Goal: Transaction & Acquisition: Purchase product/service

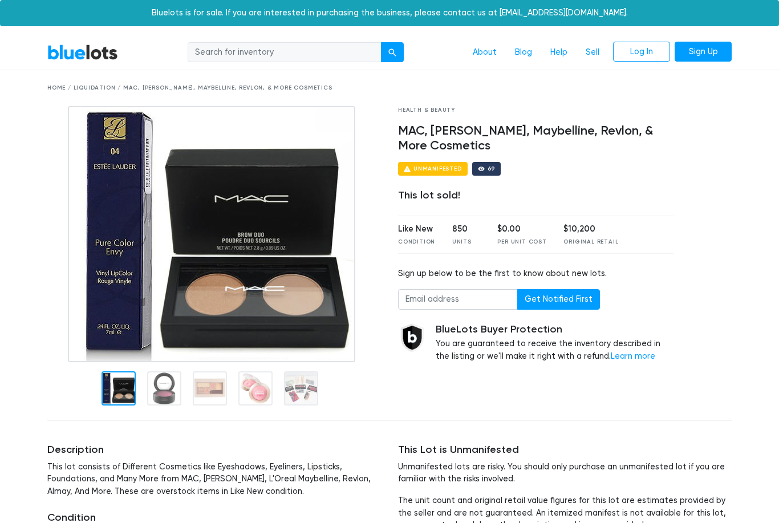
click at [88, 94] on div "Home / Liquidation / MAC, Estee Lauder, Maybelline, Revlon, & More Cosmetics" at bounding box center [390, 88] width 702 height 36
click at [88, 84] on div "Home / Liquidation / MAC, Estee Lauder, Maybelline, Revlon, & More Cosmetics" at bounding box center [389, 88] width 685 height 9
click at [92, 95] on div "Home / Liquidation / MAC, Estee Lauder, Maybelline, Revlon, & More Cosmetics" at bounding box center [390, 88] width 702 height 36
click at [666, 72] on div "Home / Liquidation / MAC, Estee Lauder, Maybelline, Revlon, & More Cosmetics" at bounding box center [390, 88] width 702 height 36
click at [49, 87] on div "Home / Liquidation / MAC, Estee Lauder, Maybelline, Revlon, & More Cosmetics" at bounding box center [389, 88] width 685 height 9
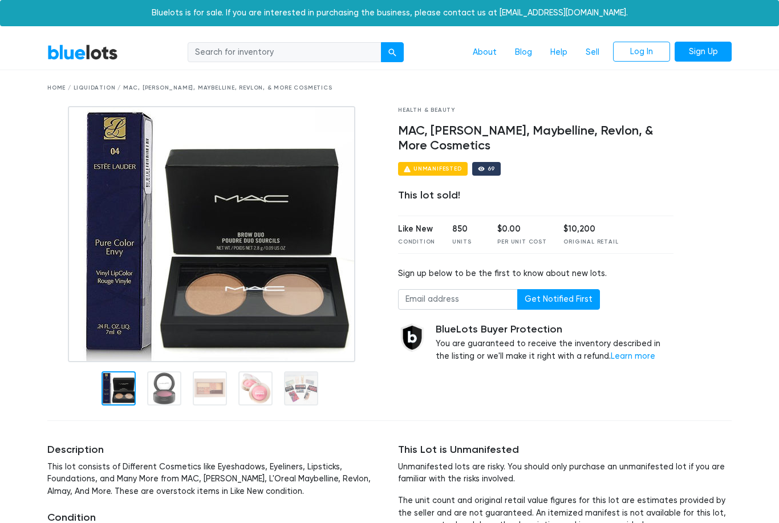
click at [81, 54] on link "BlueLots" at bounding box center [82, 52] width 71 height 17
click at [63, 88] on div "Home / Liquidation / MAC, Estee Lauder, Maybelline, Revlon, & More Cosmetics" at bounding box center [389, 88] width 685 height 9
click at [52, 92] on div "Home / Liquidation / MAC, Estee Lauder, Maybelline, Revlon, & More Cosmetics" at bounding box center [390, 88] width 702 height 36
click at [88, 92] on div "Home / Liquidation / MAC, Estee Lauder, Maybelline, Revlon, & More Cosmetics" at bounding box center [390, 88] width 702 height 36
click at [522, 49] on link "Blog" at bounding box center [523, 53] width 35 height 22
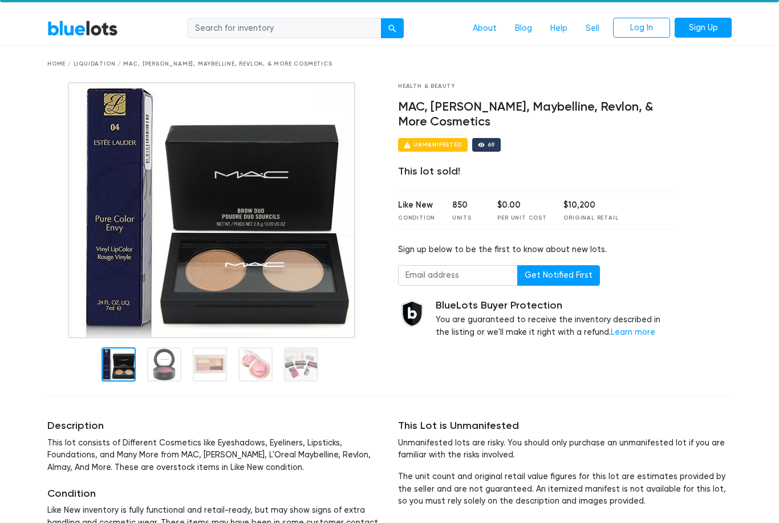
scroll to position [22, 0]
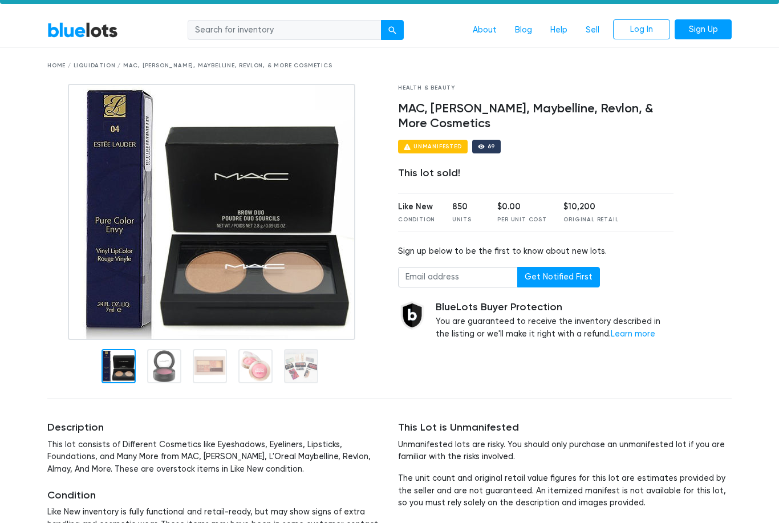
click at [206, 340] on img at bounding box center [212, 212] width 288 height 256
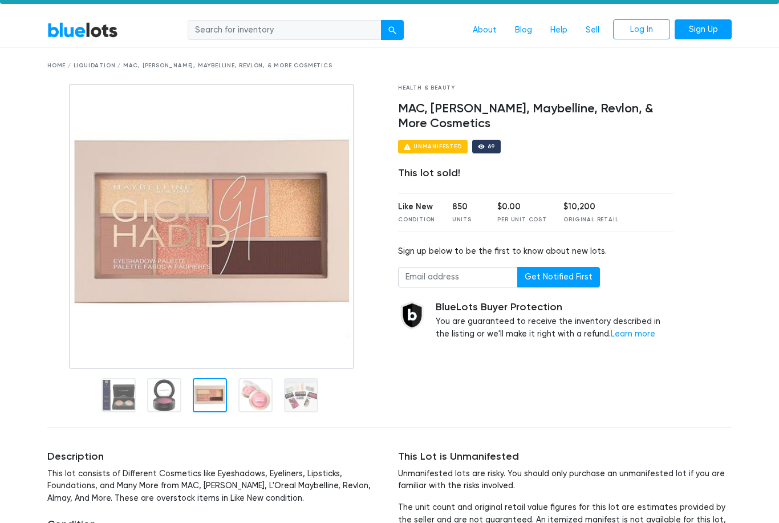
click at [739, 135] on div at bounding box center [711, 251] width 59 height 335
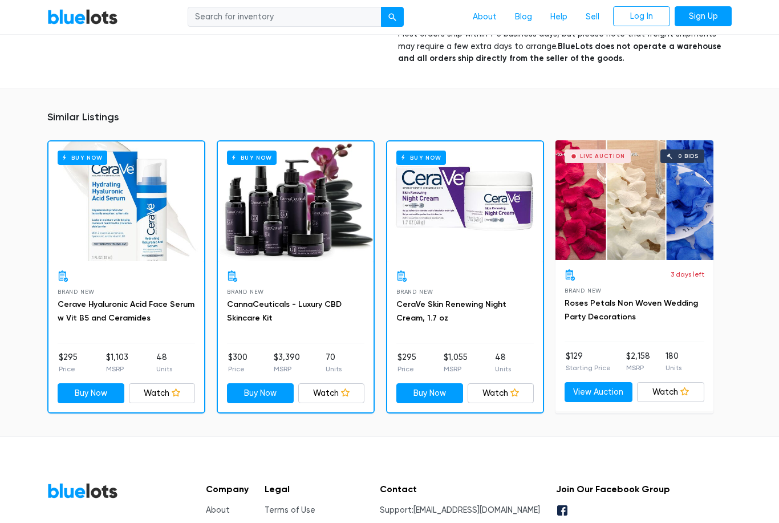
scroll to position [641, 0]
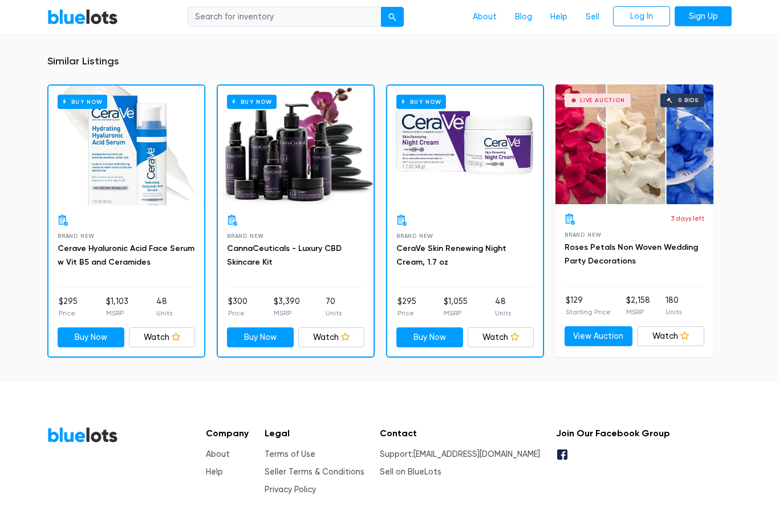
click at [80, 427] on link "BlueLots" at bounding box center [82, 435] width 71 height 17
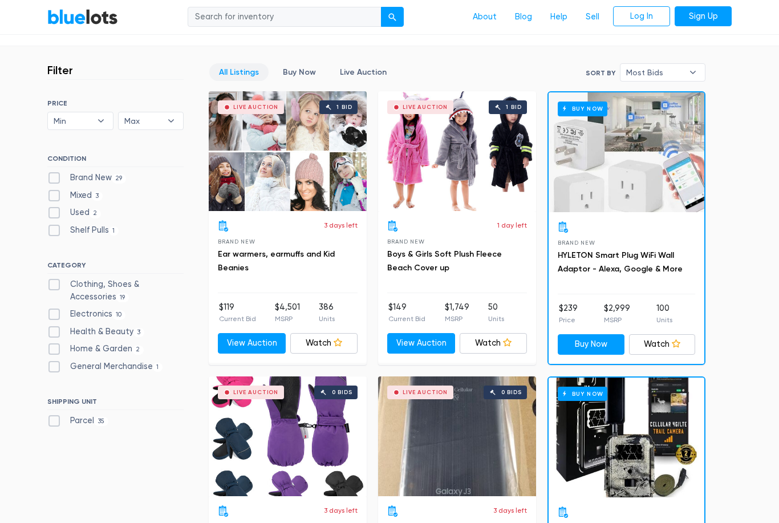
scroll to position [291, 0]
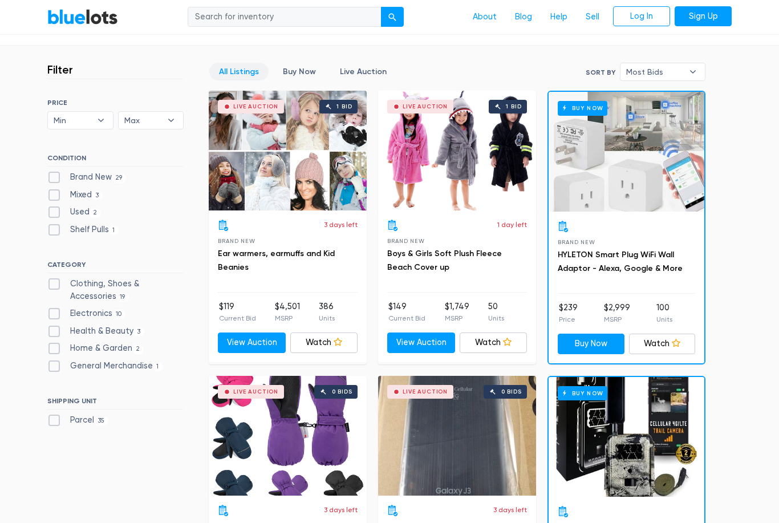
click at [54, 326] on label "Health & Beauty 3" at bounding box center [95, 332] width 97 height 13
click at [54, 326] on Beauty"] "Health & Beauty 3" at bounding box center [50, 329] width 7 height 7
checkbox Beauty"] "true"
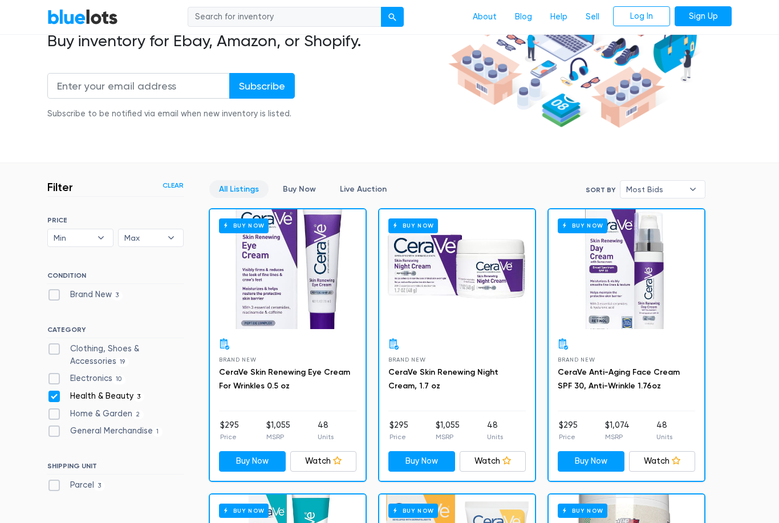
scroll to position [174, 0]
click at [56, 433] on label "General Merchandise 1" at bounding box center [104, 431] width 115 height 13
click at [55, 433] on Merchandise"] "General Merchandise 1" at bounding box center [50, 428] width 7 height 7
checkbox Merchandise"] "true"
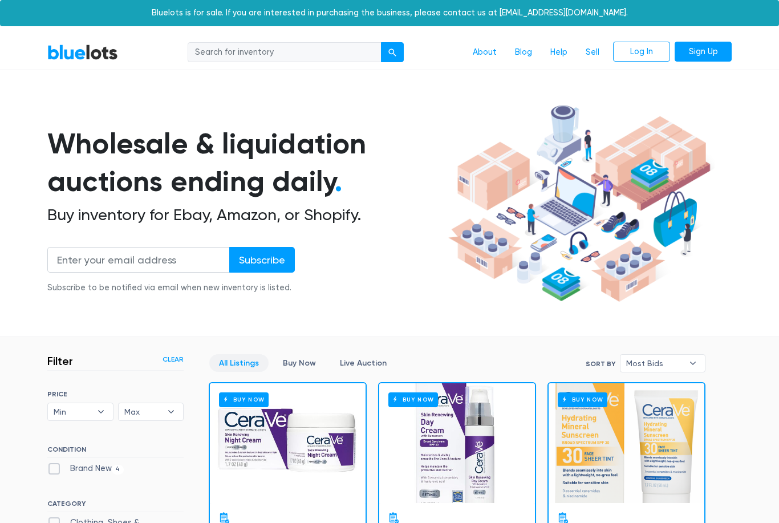
scroll to position [306, 0]
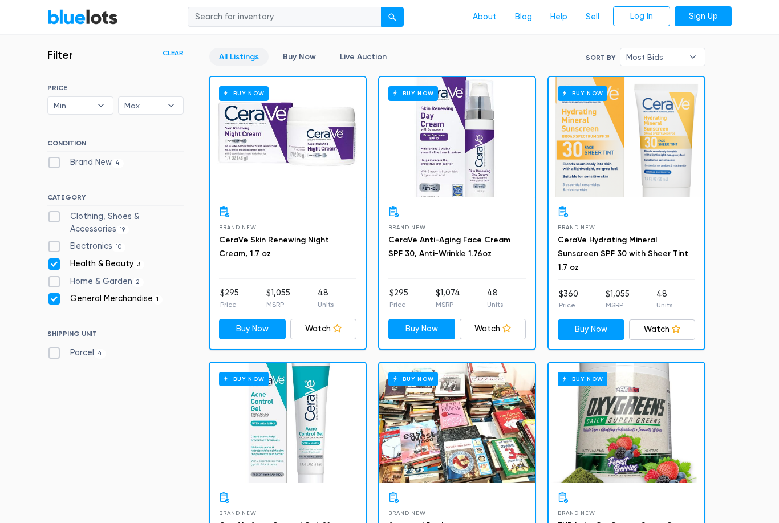
click at [53, 355] on label "Parcel 4" at bounding box center [76, 353] width 59 height 13
click at [53, 354] on input "Parcel 4" at bounding box center [50, 350] width 7 height 7
checkbox input "true"
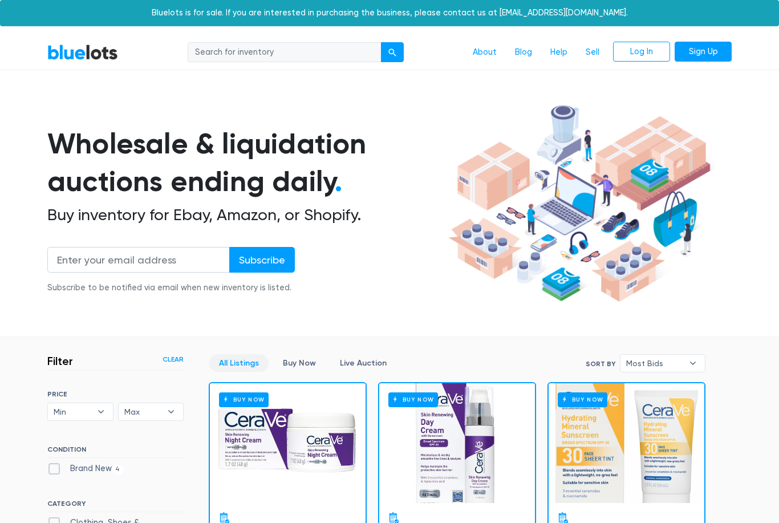
scroll to position [306, 0]
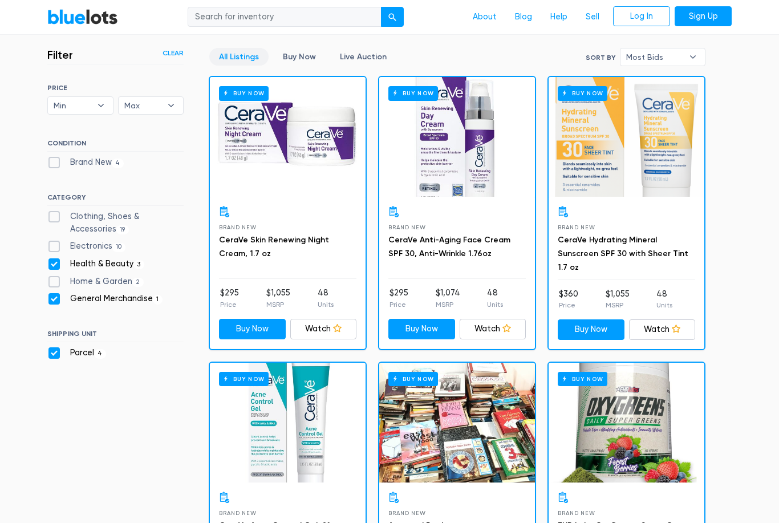
click at [49, 350] on label "Parcel 4" at bounding box center [76, 353] width 59 height 13
click at [49, 350] on input "Parcel 4" at bounding box center [50, 350] width 7 height 7
checkbox input "false"
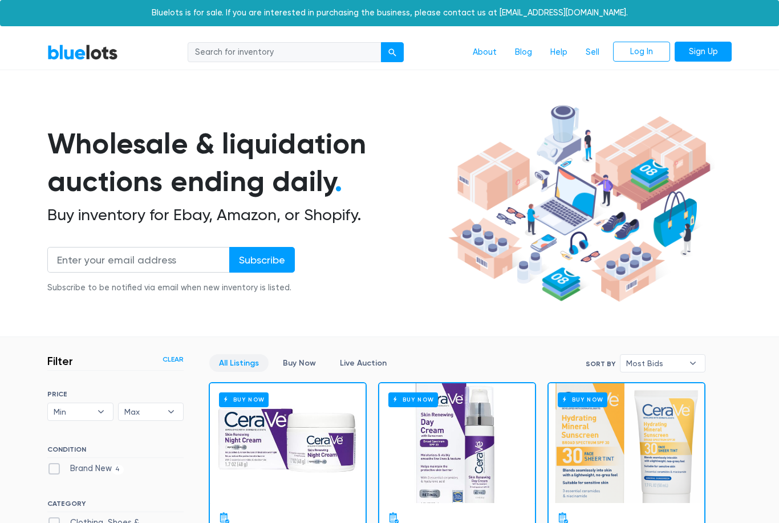
scroll to position [306, 0]
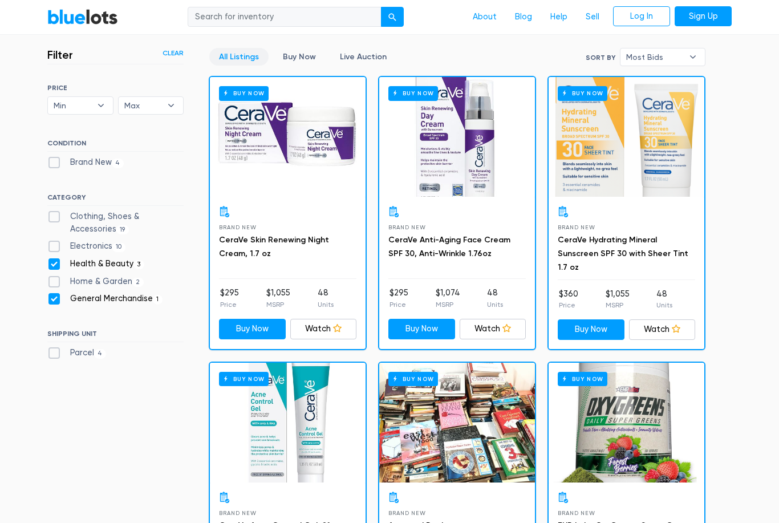
click at [50, 262] on label "Health & Beauty 3" at bounding box center [95, 264] width 97 height 13
click at [50, 262] on Beauty"] "Health & Beauty 3" at bounding box center [50, 261] width 7 height 7
checkbox Beauty"] "false"
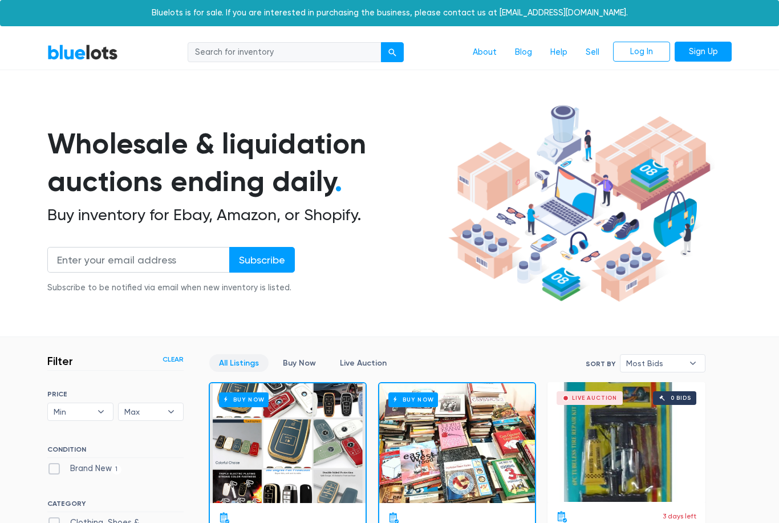
scroll to position [306, 0]
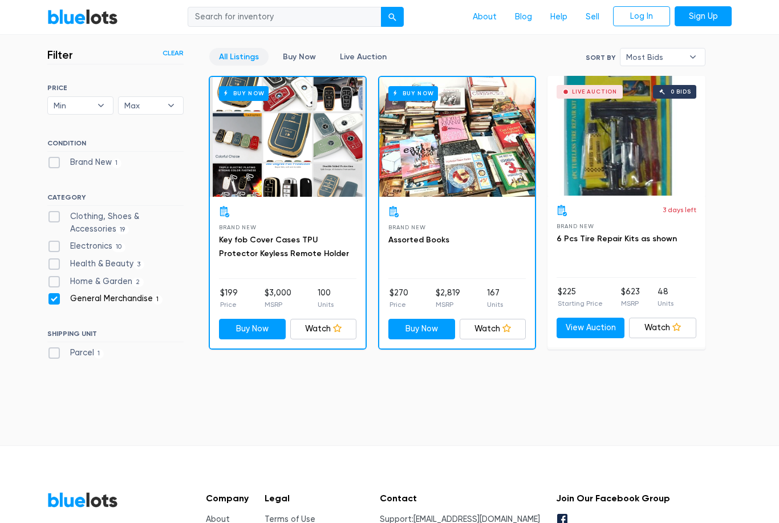
click at [443, 143] on div "Buy Now" at bounding box center [457, 137] width 156 height 120
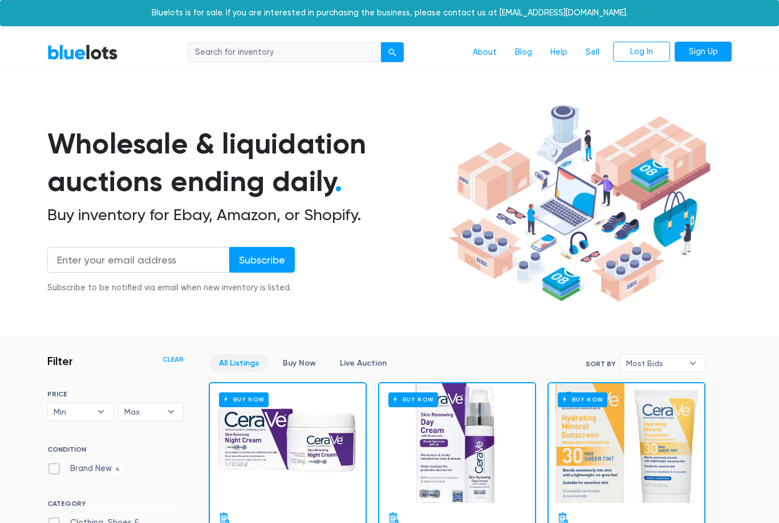
scroll to position [306, 0]
